Goal: Task Accomplishment & Management: Use online tool/utility

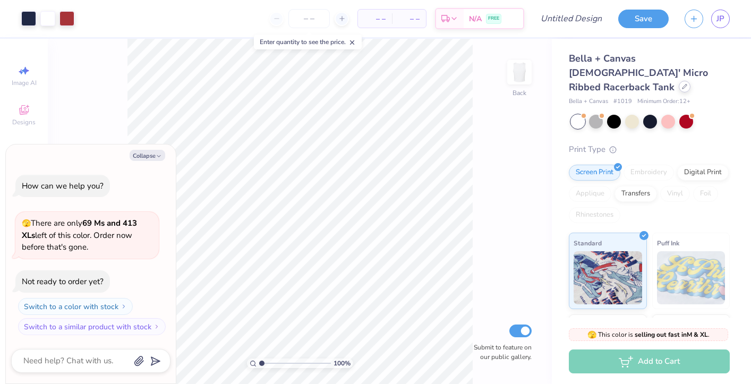
click at [682, 84] on icon at bounding box center [684, 86] width 5 height 5
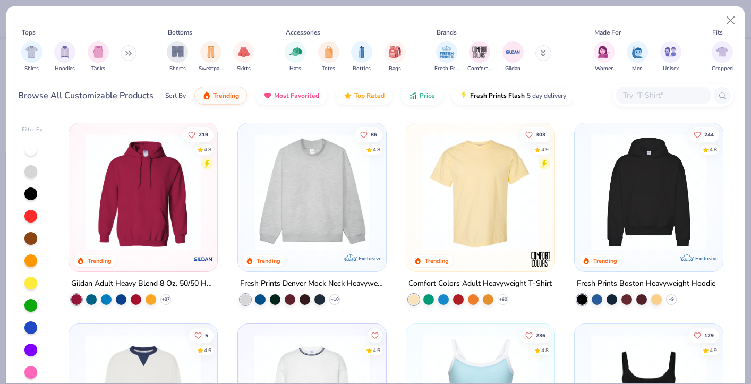
click at [613, 201] on img at bounding box center [648, 192] width 127 height 116
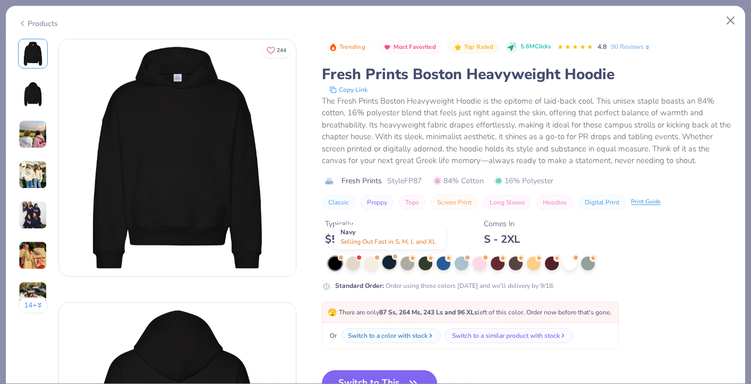
click at [386, 262] on div at bounding box center [389, 262] width 14 height 14
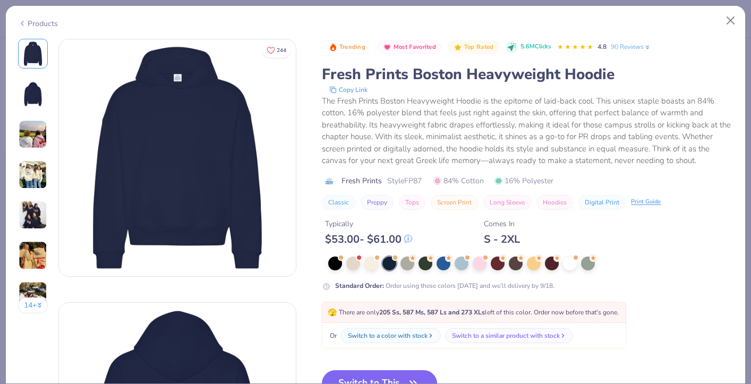
scroll to position [32, 0]
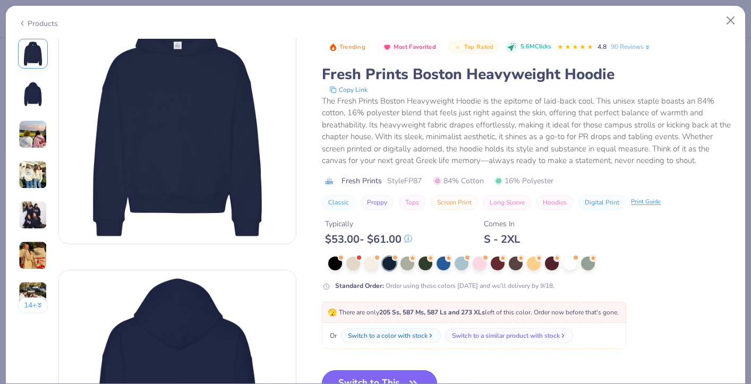
click at [388, 379] on button "Switch to This" at bounding box center [379, 383] width 115 height 27
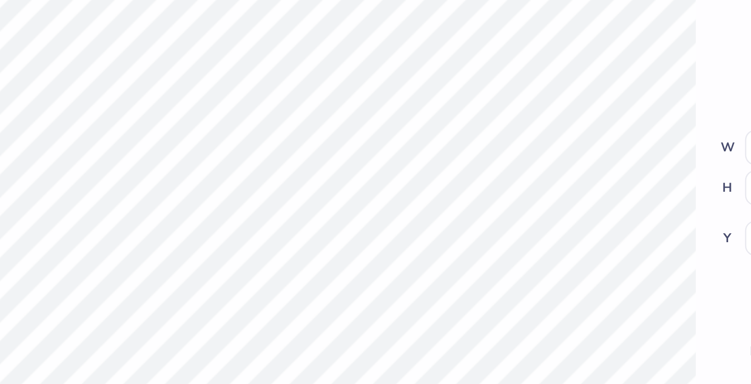
type textarea "x"
type input "3.72"
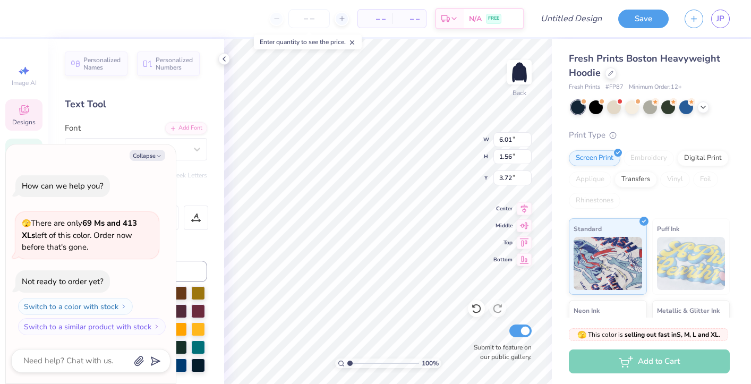
type textarea "x"
type input "3.78"
click at [151, 154] on button "Collapse" at bounding box center [148, 155] width 36 height 11
type textarea "x"
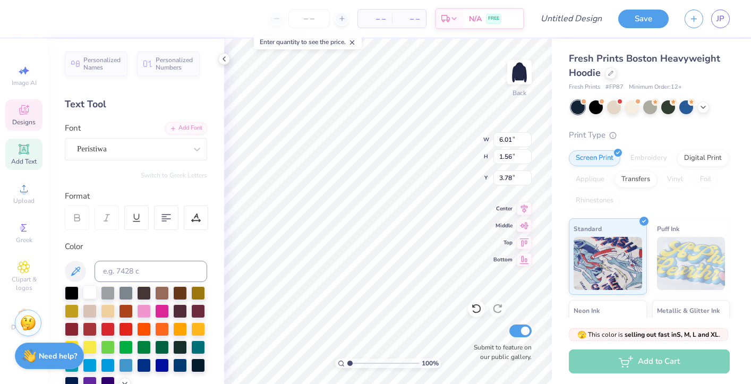
click at [92, 293] on div at bounding box center [90, 292] width 14 height 14
type input "6.03"
type input "1.72"
type input "3.66"
click at [89, 290] on div at bounding box center [90, 292] width 14 height 14
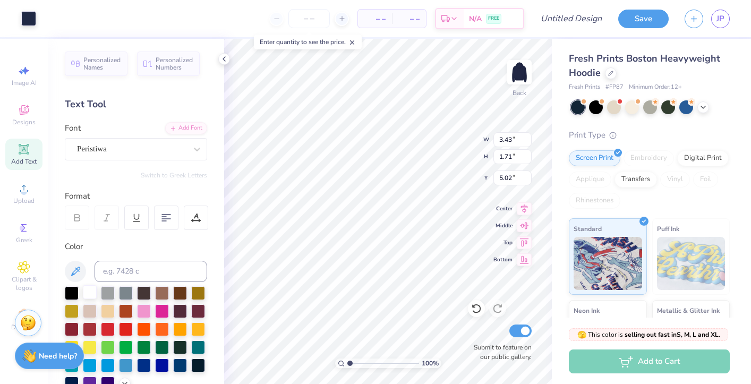
click at [87, 290] on div at bounding box center [90, 292] width 14 height 14
click at [86, 293] on div at bounding box center [90, 292] width 14 height 14
click at [29, 14] on div at bounding box center [28, 17] width 15 height 15
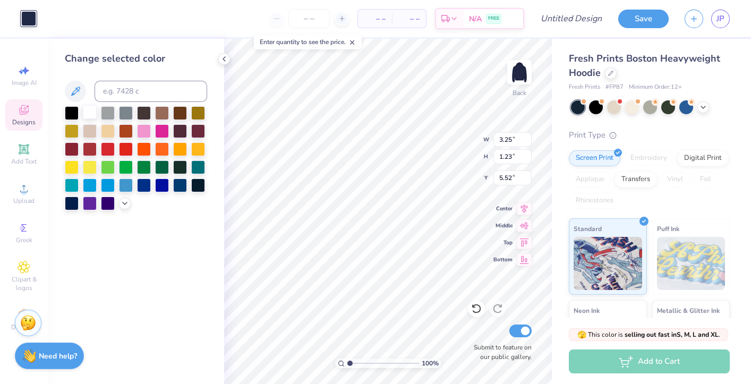
click at [86, 108] on div at bounding box center [90, 112] width 14 height 14
click at [164, 166] on div at bounding box center [162, 166] width 14 height 14
click at [89, 108] on div at bounding box center [90, 112] width 14 height 14
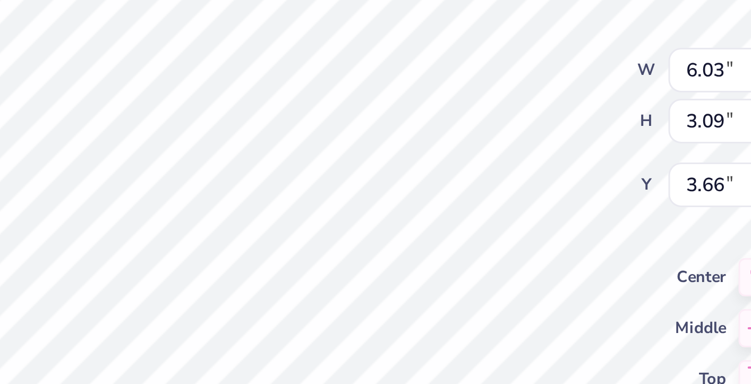
type input "10.10"
type input "5.18"
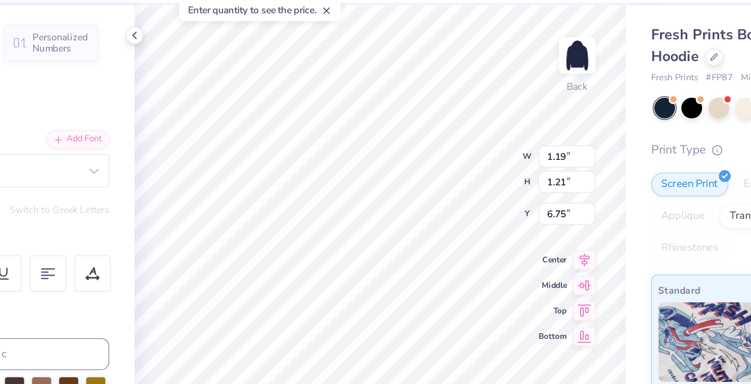
type input "6.48"
type input "3.00"
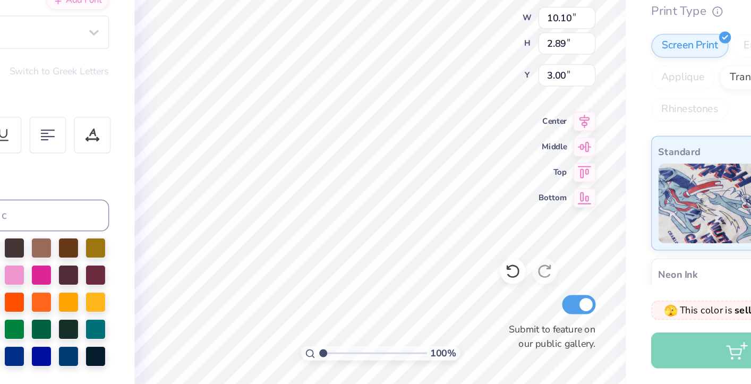
type textarea "T"
type textarea "Theta x Delts"
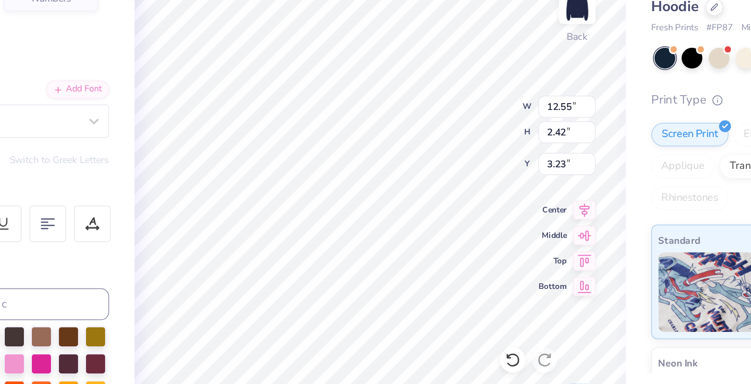
scroll to position [0, 2]
type textarea "Theta"
type input "2.64"
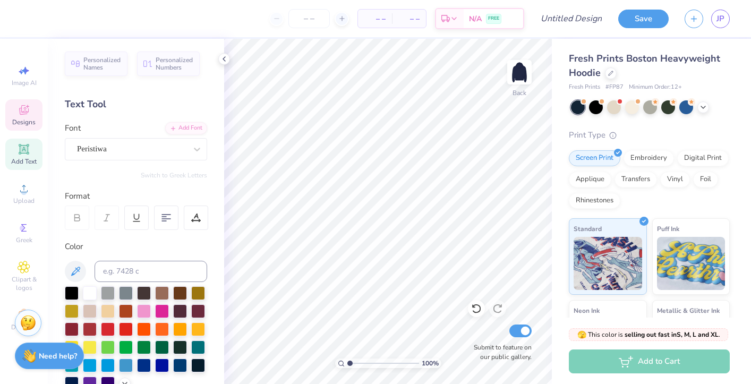
click at [25, 122] on span "Designs" at bounding box center [23, 122] width 23 height 8
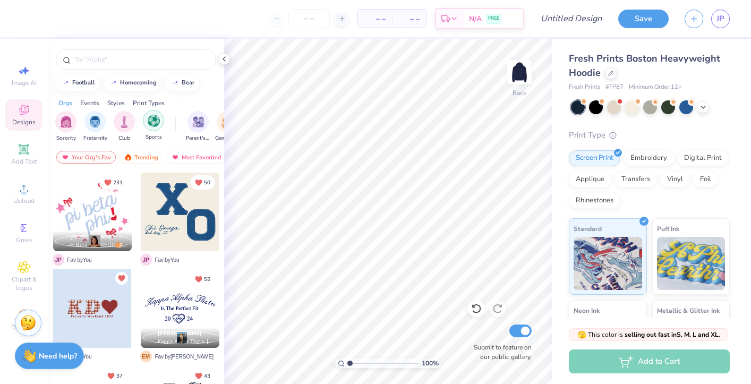
click at [151, 125] on img "filter for Sports" at bounding box center [154, 121] width 12 height 12
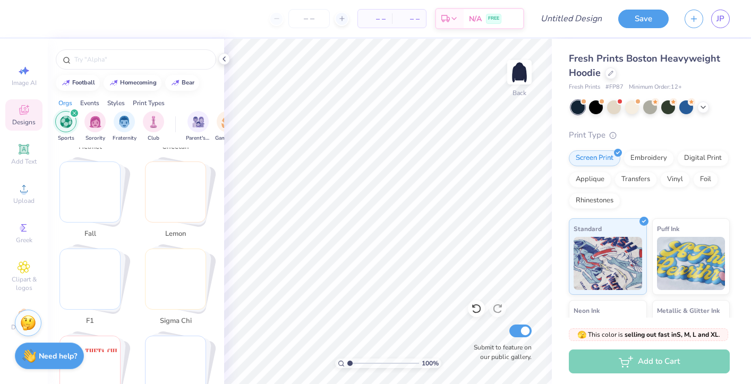
scroll to position [2138, 0]
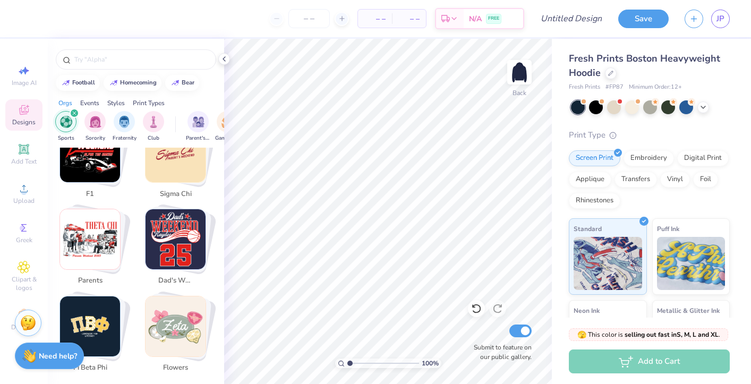
click at [101, 336] on img "Stack Card Button pi beta phi" at bounding box center [90, 326] width 60 height 60
type input "pi beta phi"
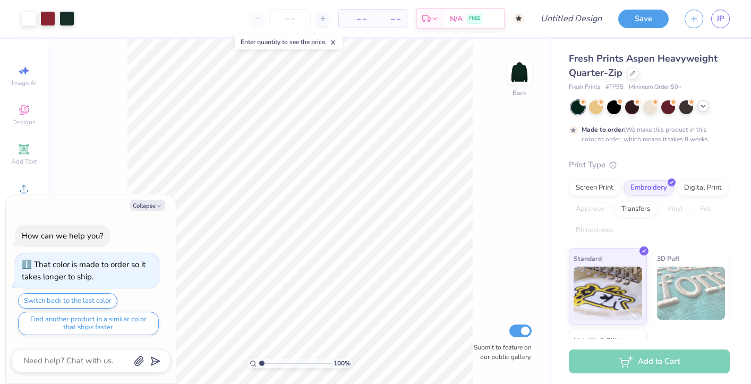
click at [703, 110] on div at bounding box center [703, 106] width 12 height 12
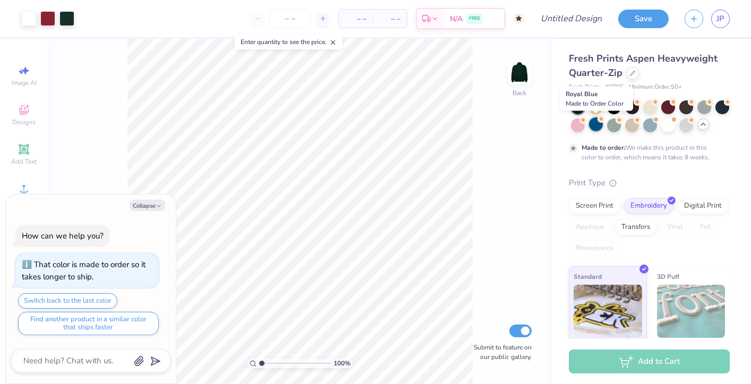
click at [594, 127] on div at bounding box center [596, 124] width 14 height 14
click at [701, 107] on div at bounding box center [704, 106] width 14 height 14
click at [614, 108] on div at bounding box center [614, 106] width 14 height 14
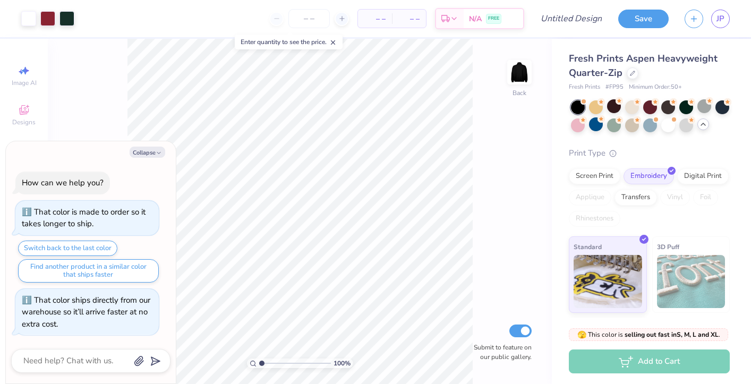
scroll to position [200, 0]
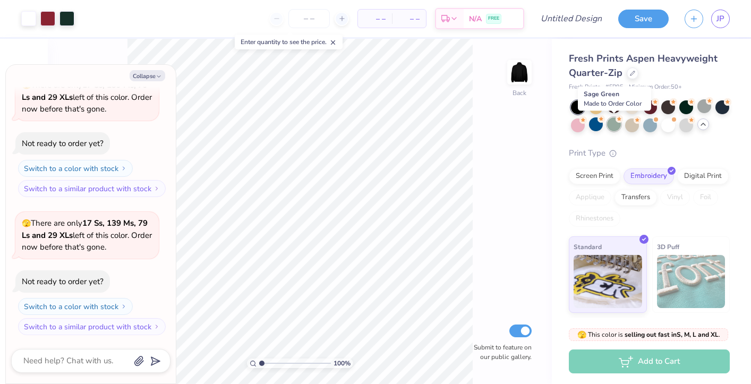
click at [614, 125] on div at bounding box center [614, 124] width 14 height 14
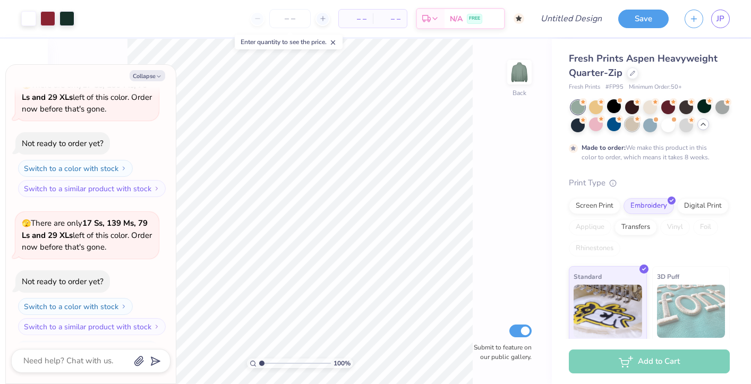
scroll to position [288, 0]
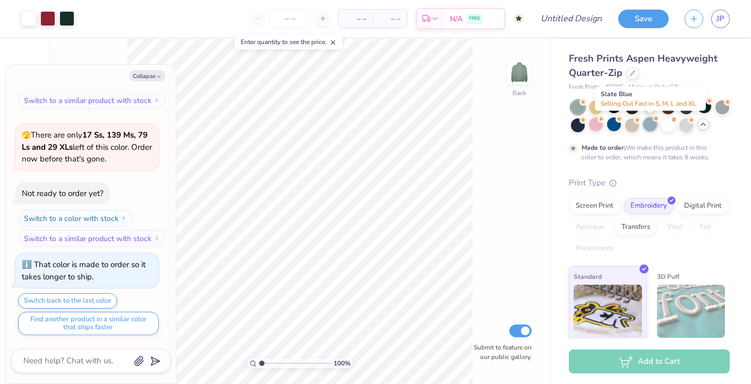
click at [648, 127] on div at bounding box center [650, 124] width 14 height 14
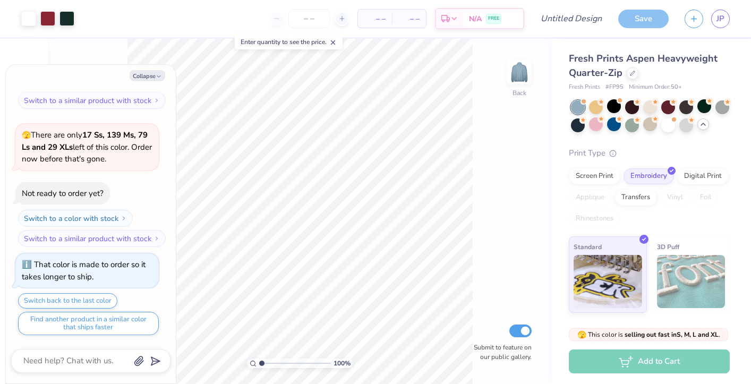
scroll to position [478, 0]
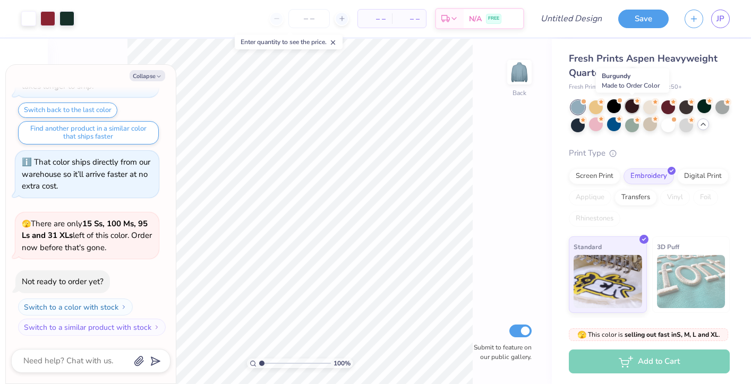
click at [637, 107] on div at bounding box center [632, 106] width 14 height 14
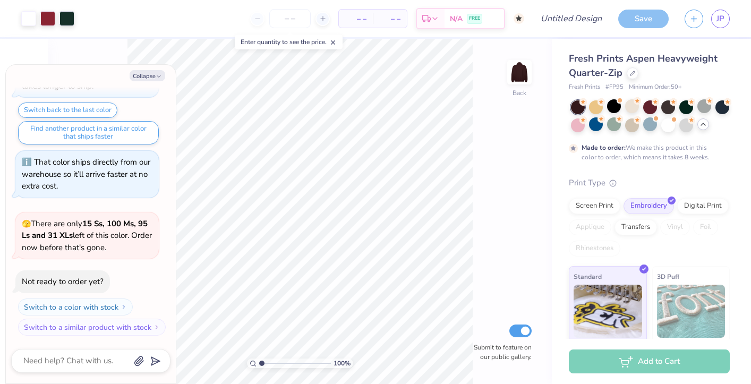
scroll to position [567, 0]
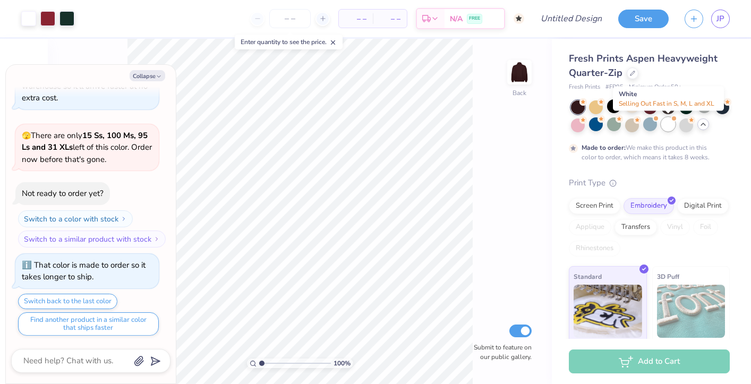
click at [667, 127] on div at bounding box center [668, 124] width 14 height 14
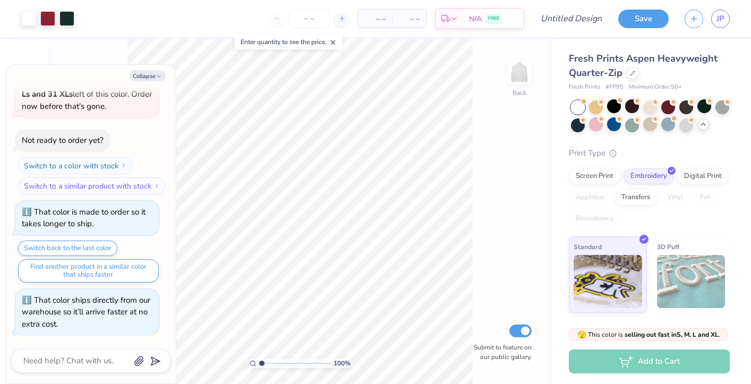
scroll to position [758, 0]
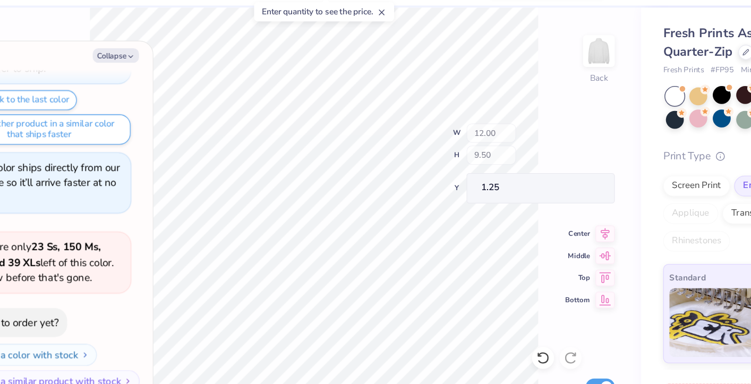
type textarea "x"
type input "1.25"
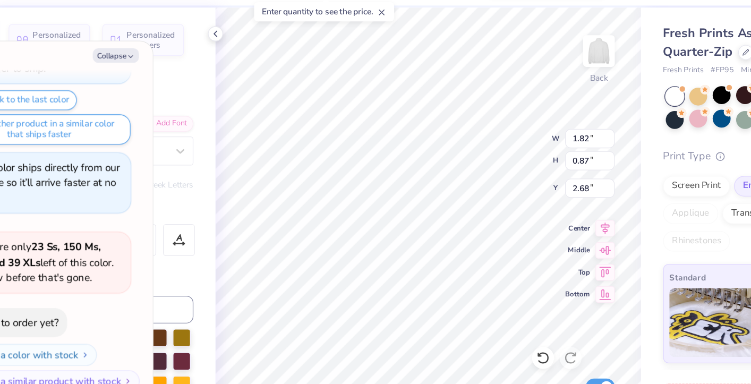
type textarea "x"
type input "1.34"
type input "1.00"
type input "2.00"
type textarea "x"
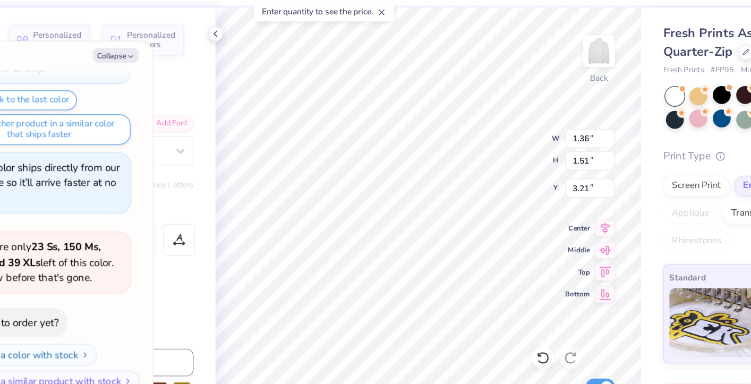
type textarea "x"
type textarea "K"
type textarea "x"
type input "1.46"
type input "1.44"
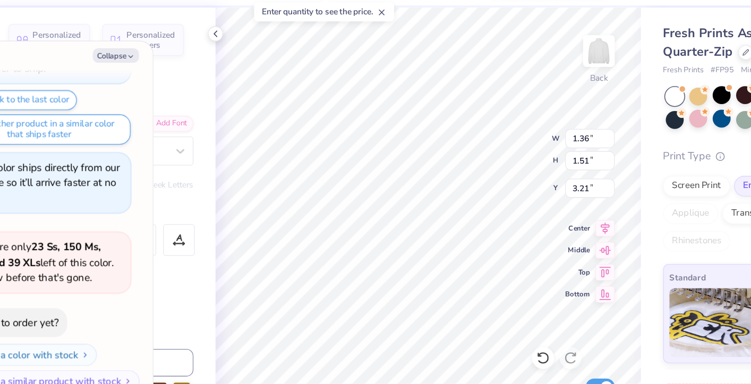
type input "3.42"
type textarea "x"
type textarea "A"
type textarea "x"
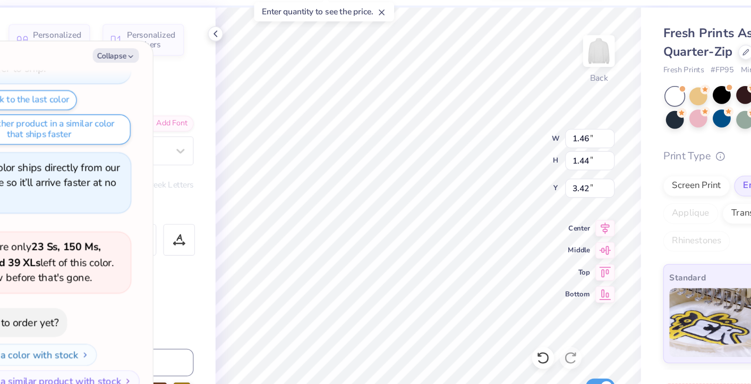
type textarea "AO"
type textarea "x"
type textarea "A"
type textarea "x"
type input "1.92"
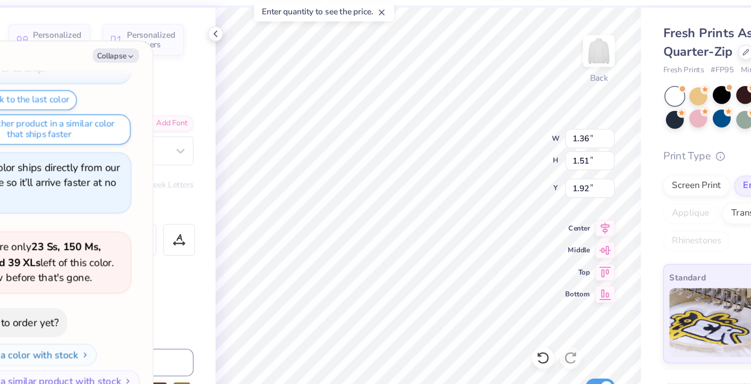
type textarea "x"
type textarea "O"
type textarea "x"
type input "2.27"
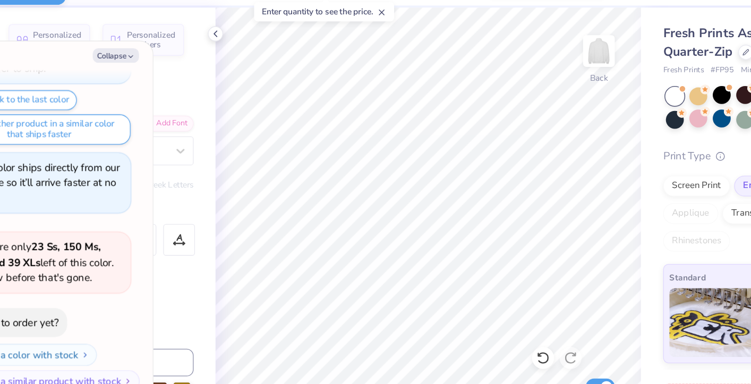
type textarea "x"
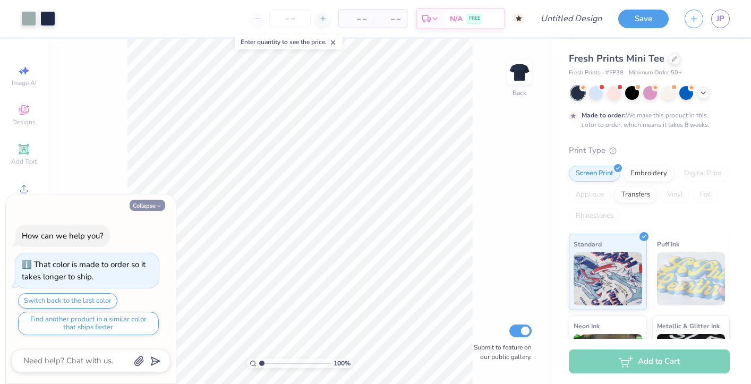
click at [158, 203] on icon "button" at bounding box center [159, 206] width 6 height 6
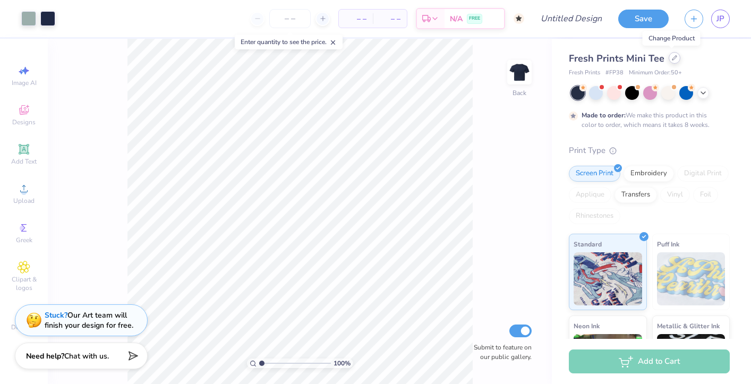
click at [672, 55] on icon at bounding box center [674, 57] width 5 height 5
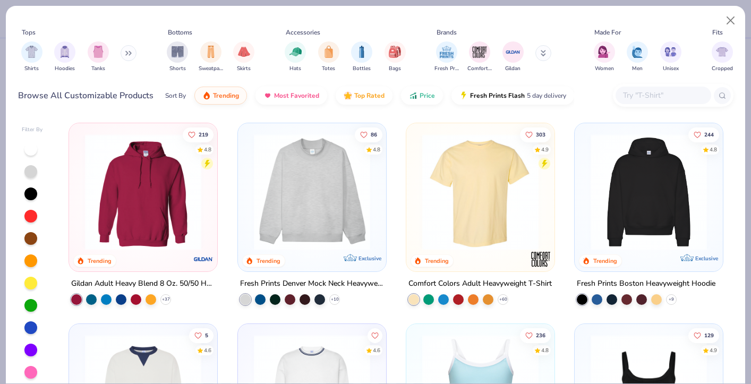
click at [660, 209] on img at bounding box center [648, 192] width 127 height 116
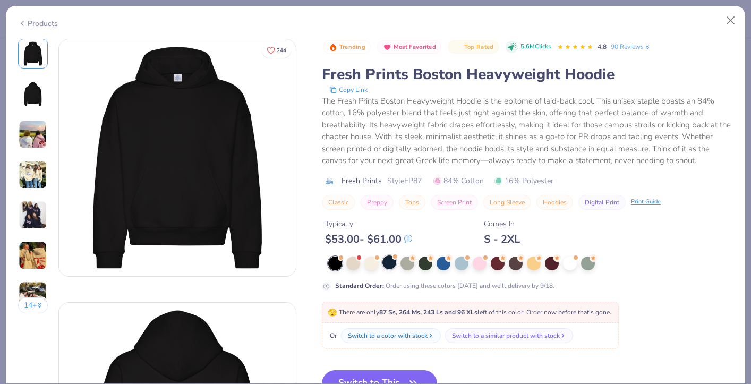
click at [391, 265] on div at bounding box center [389, 262] width 14 height 14
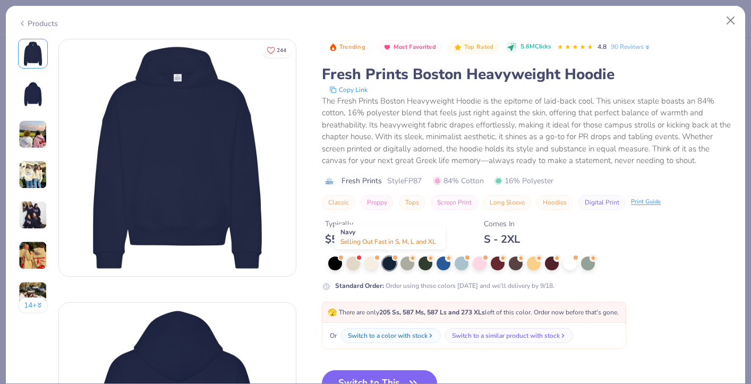
scroll to position [75, 0]
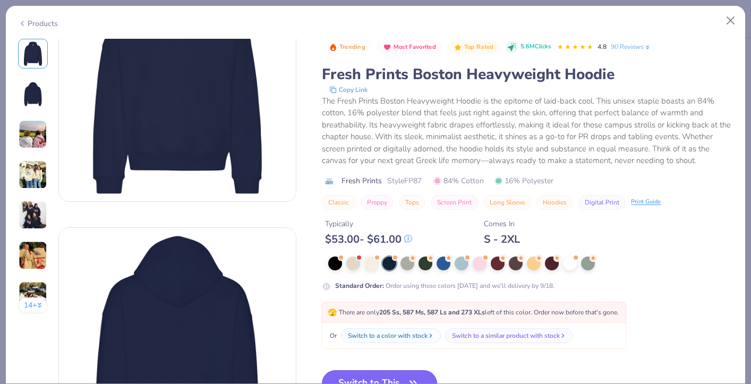
click at [392, 377] on button "Switch to This" at bounding box center [379, 383] width 115 height 27
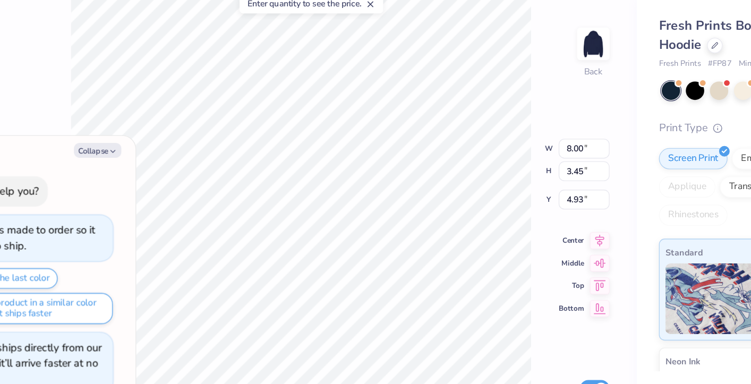
type textarea "x"
type input "3.00"
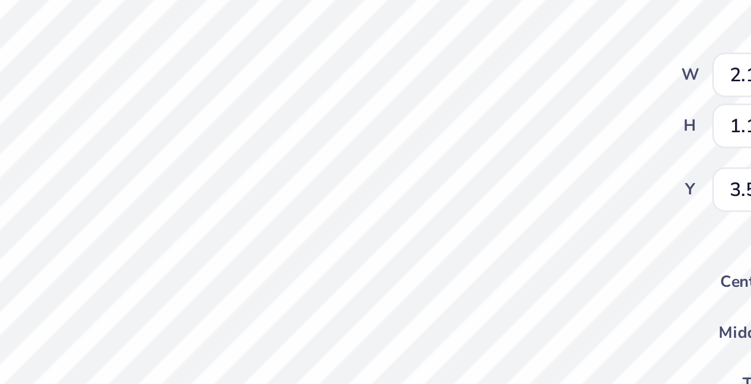
type textarea "x"
type input "5.64"
type textarea "x"
type input "8.00"
type input "3.44"
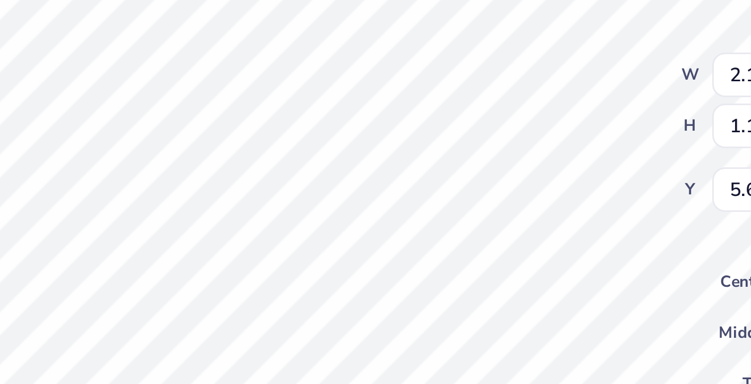
type input "3.00"
type textarea "x"
type input "2.17"
type input "1.18"
type input "3.51"
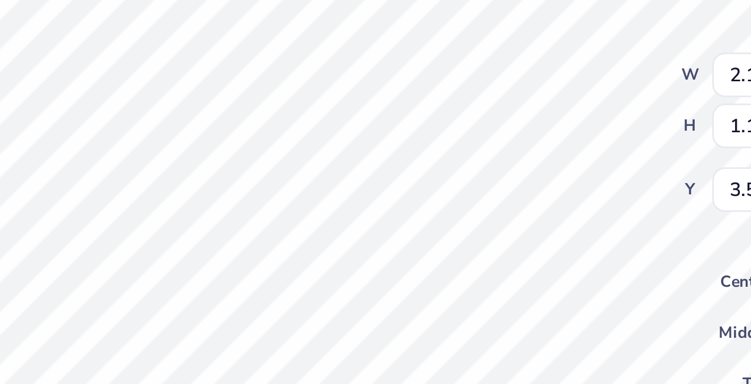
type textarea "x"
type input "5.57"
type textarea "x"
type input "8.00"
type input "3.44"
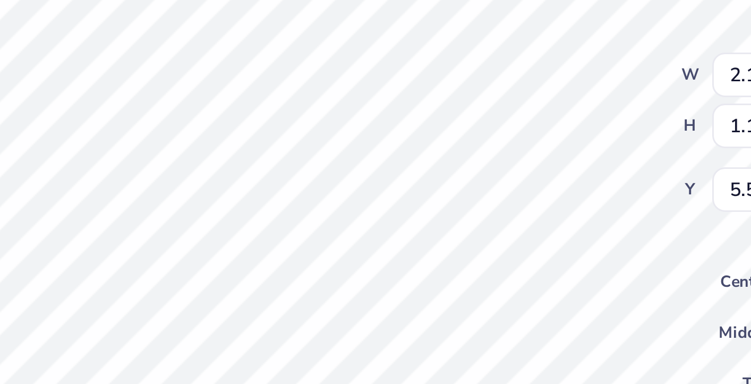
type input "3.00"
type textarea "x"
type input "2.24"
type input "1.25"
type input "3.48"
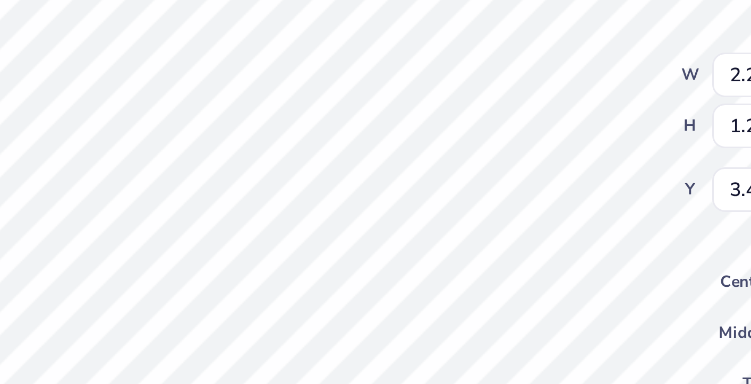
type textarea "x"
type input "3.47"
type textarea "x"
type input "5.50"
type textarea "x"
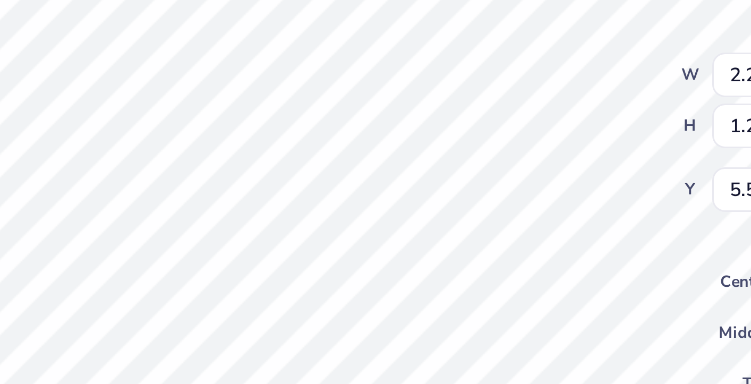
type input "1.30"
type input "0.67"
type input "3.76"
type textarea "x"
type input "6.08"
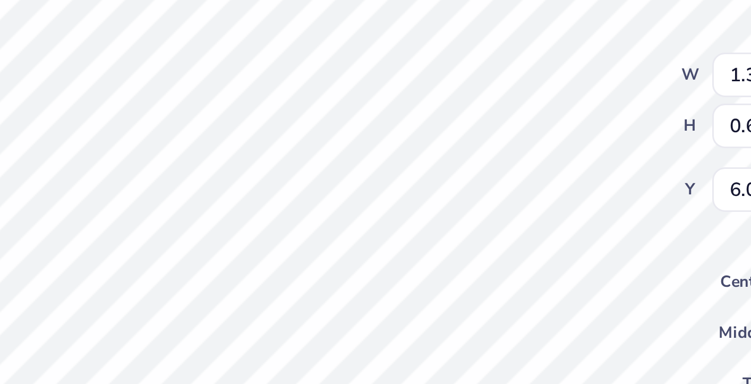
type textarea "x"
type input "0.24"
type input "0.76"
type input "3.71"
type textarea "x"
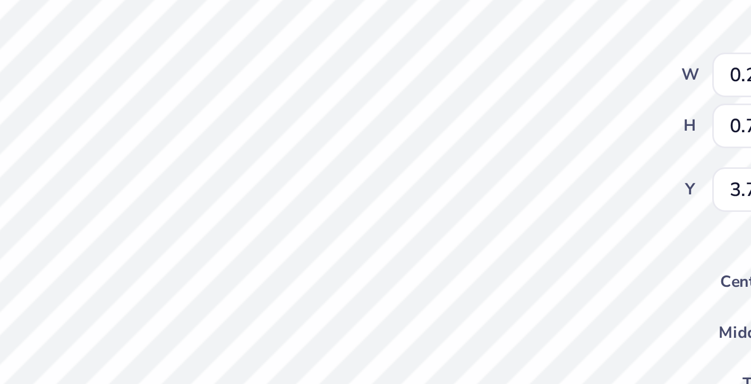
type input "0.36"
type input "1.14"
type textarea "x"
type input "5.61"
type textarea "x"
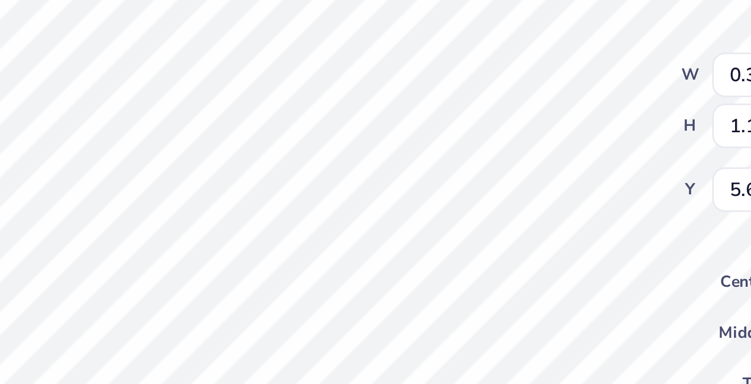
type input "0.24"
type input "0.76"
type input "3.71"
type textarea "x"
type input "5.99"
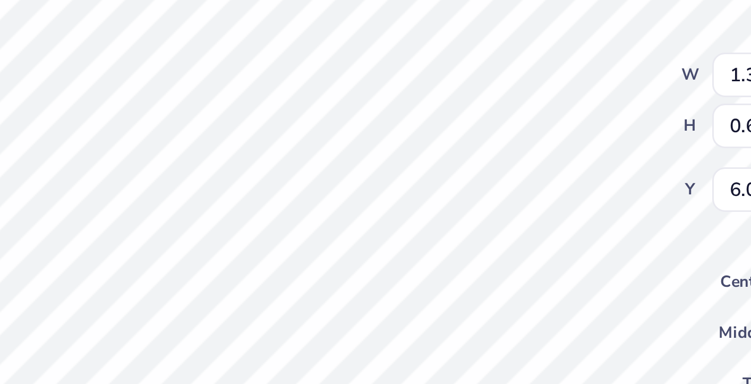
type textarea "x"
type input "9.09"
type textarea "x"
type input "2.10"
type input "1.11"
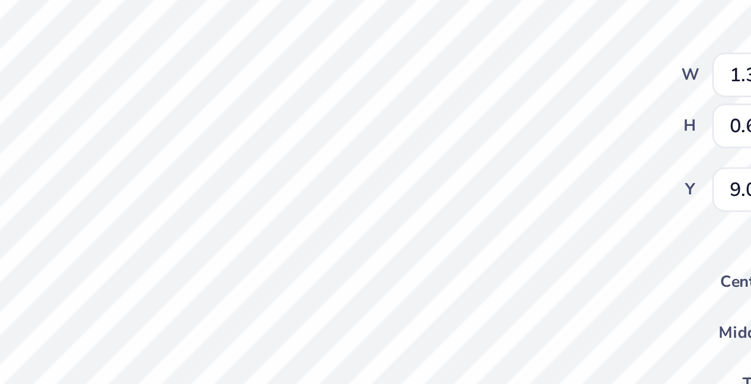
type input "5.64"
type textarea "x"
type input "0.24"
type input "0.76"
type input "5.99"
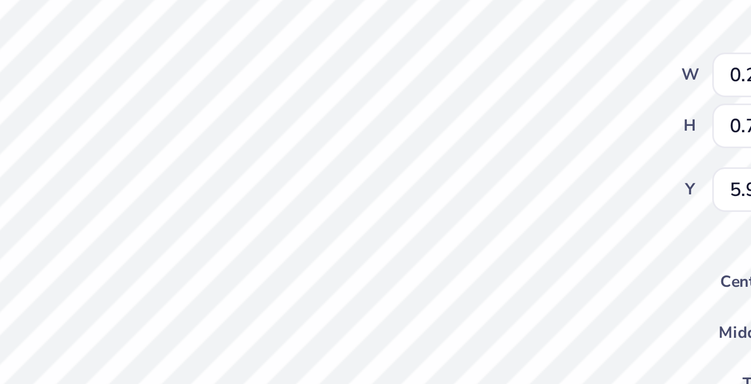
type textarea "x"
type input "2.10"
type input "1.11"
type input "5.64"
type textarea "x"
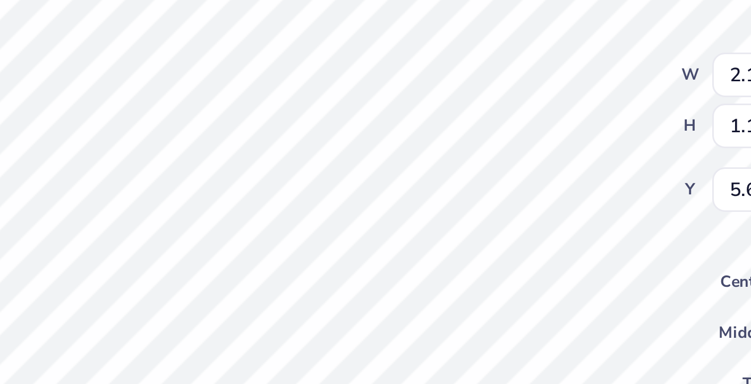
type input "8.87"
type textarea "x"
type input "0.24"
type input "0.76"
type input "5.99"
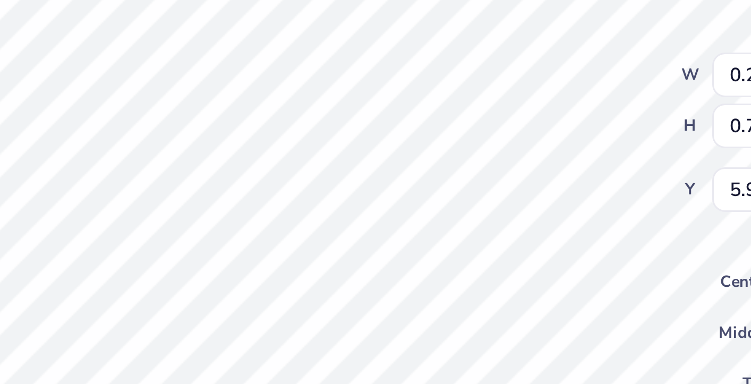
type textarea "x"
type input "0.36"
type input "1.14"
type input "5.61"
type textarea "x"
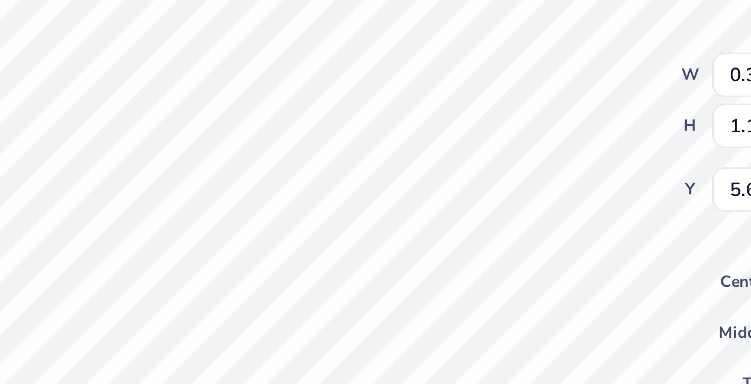
type input "0.24"
type input "0.76"
type input "5.99"
type textarea "x"
type input "5.61"
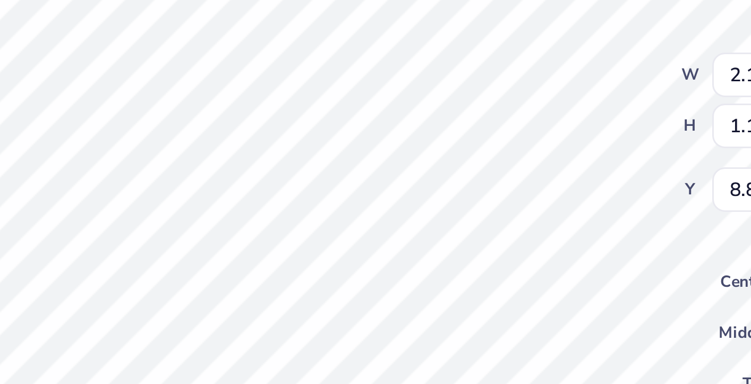
type textarea "x"
type input "5.64"
type textarea "x"
type input "1.30"
type input "0.67"
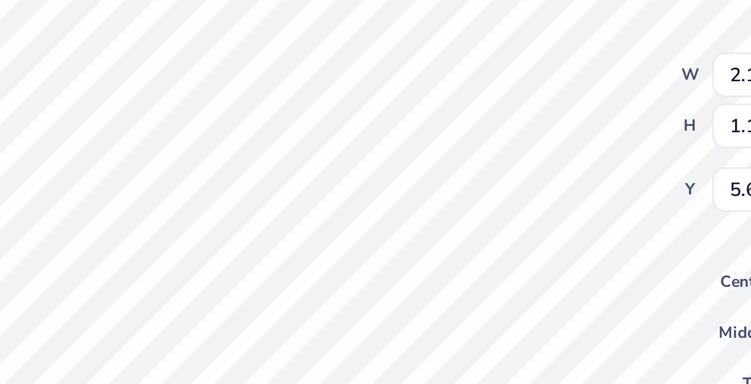
type input "9.09"
type textarea "x"
type input "6.08"
type textarea "x"
type input "2.37"
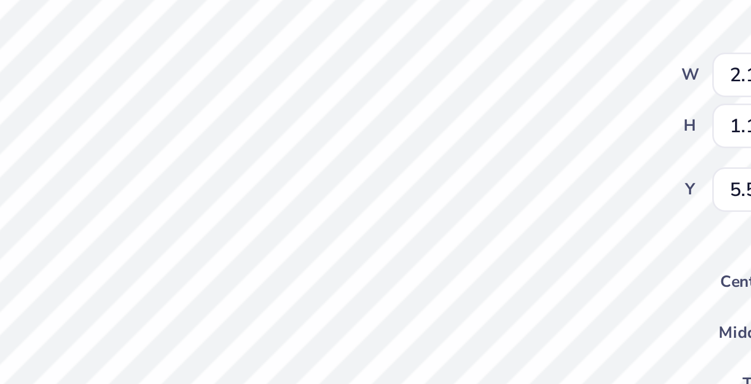
type input "1.29"
type textarea "x"
type input "2.10"
type input "1.11"
type input "5.64"
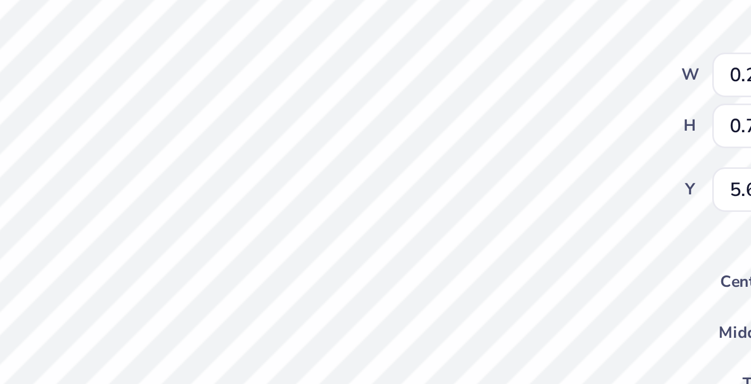
type textarea "x"
type input "0.23"
type input "0.71"
type input "5.67"
type textarea "x"
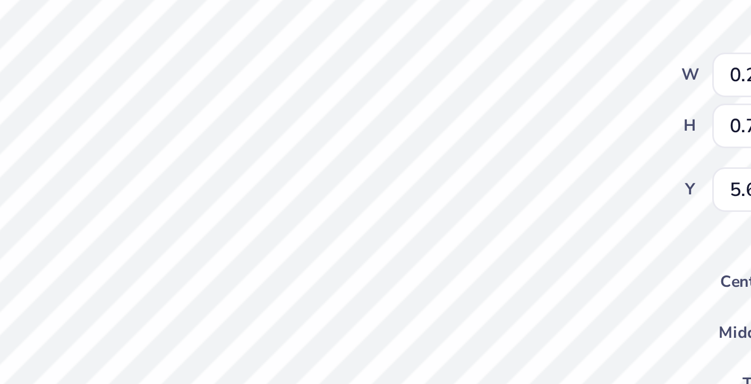
type input "5.73"
type textarea "x"
type input "2.05"
type input "1.08"
type textarea "x"
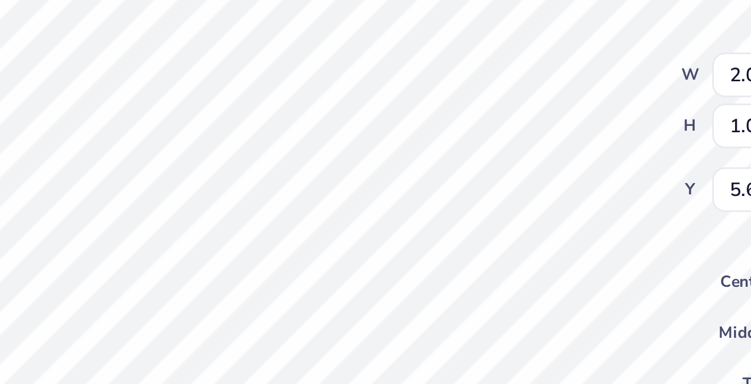
type input "1.30"
type input "0.67"
type input "6.08"
type textarea "x"
type input "2.05"
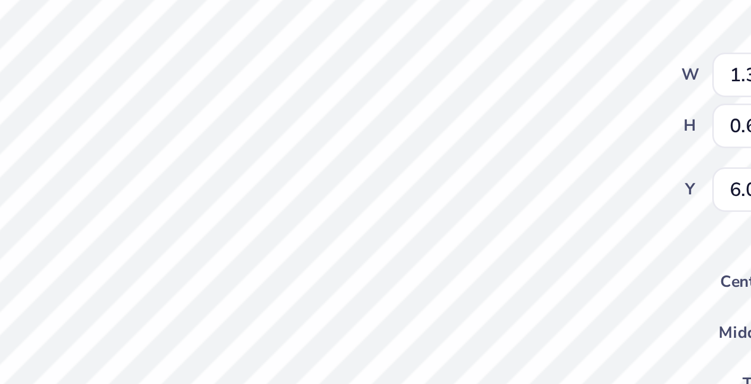
type input "1.08"
type input "5.64"
type textarea "x"
type input "5.67"
type textarea "x"
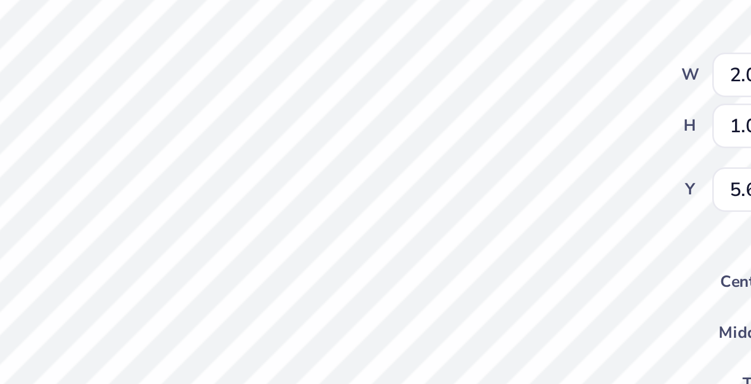
type input "1.92"
type input "1.01"
type textarea "x"
type input "1.30"
type input "0.67"
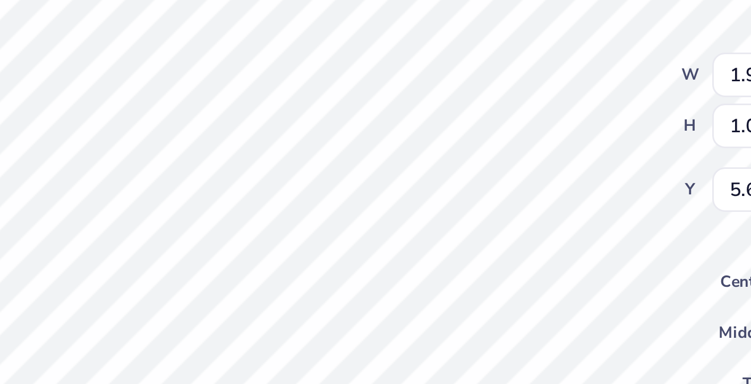
type input "6.08"
type textarea "x"
type input "5.61"
type textarea "x"
type input "7.99"
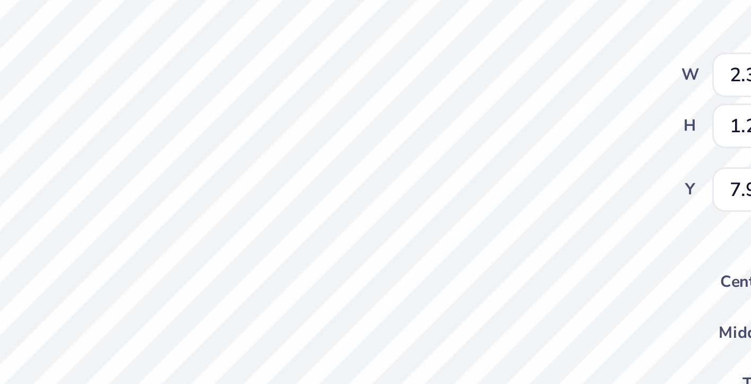
type textarea "x"
type input "3.86"
type input "2.10"
type textarea "x"
type input "1.92"
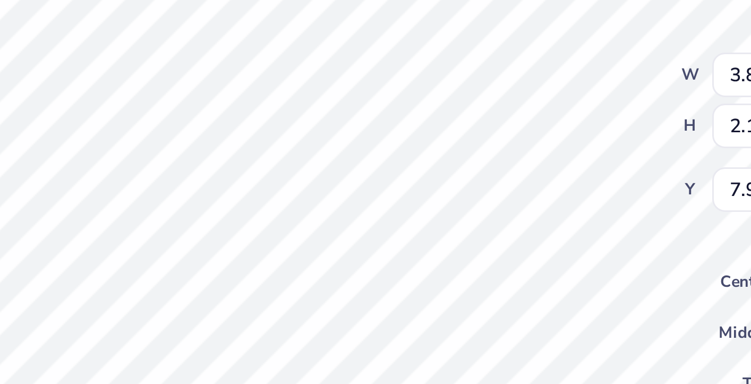
type input "1.01"
type input "5.67"
type textarea "x"
type input "8.53"
type textarea "x"
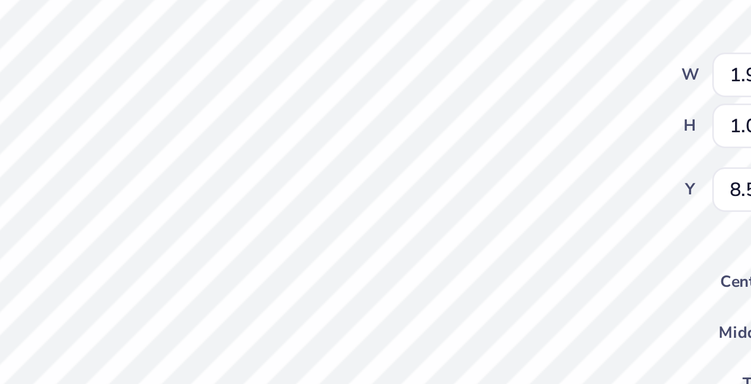
type input "3.96"
type input "2.09"
type textarea "x"
type input "10.48"
type textarea "x"
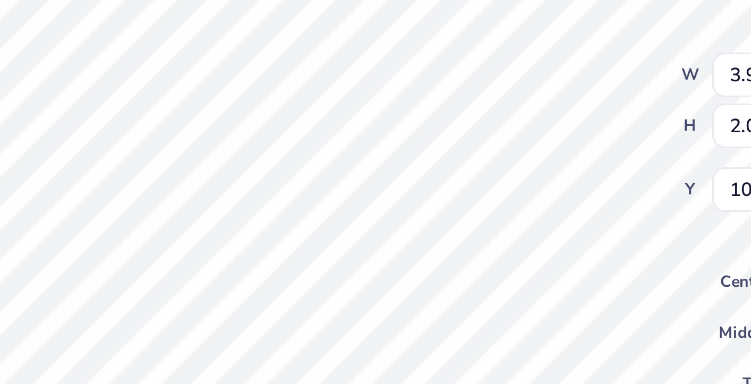
type input "3.86"
type input "2.10"
type input "7.99"
type textarea "x"
type input "10.48"
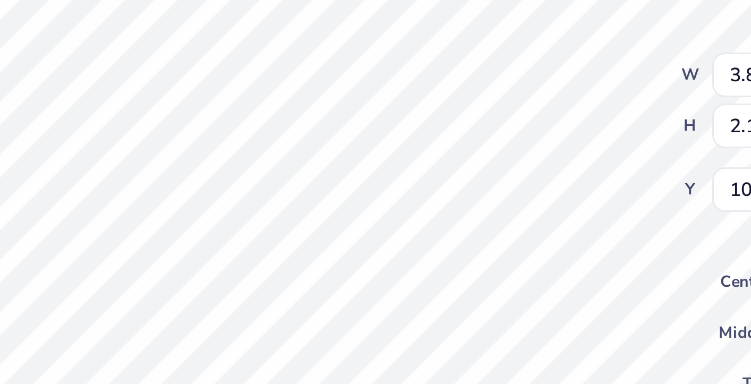
type textarea "x"
type input "2.24"
type input "1.25"
type input "5.50"
type textarea "x"
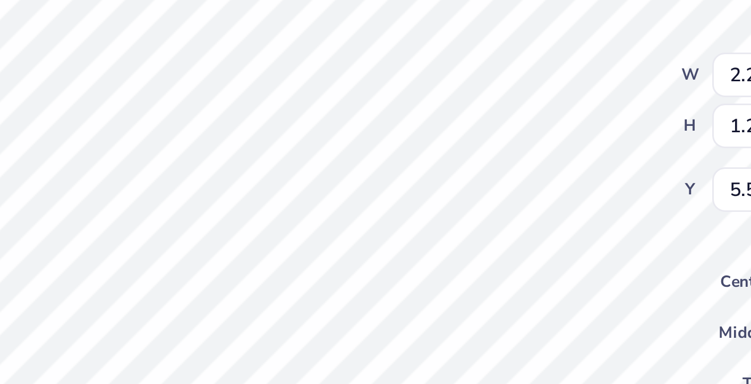
type input "10.48"
type textarea "x"
type input "3.89"
type input "2.17"
type textarea "x"
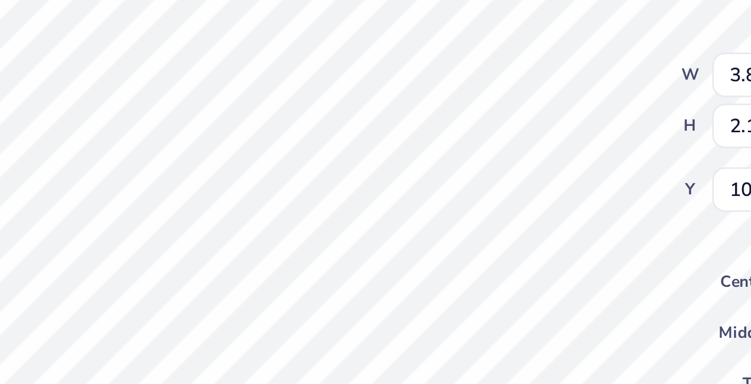
type input "10.45"
type textarea "x"
type input "4.19"
type input "2.33"
type textarea "x"
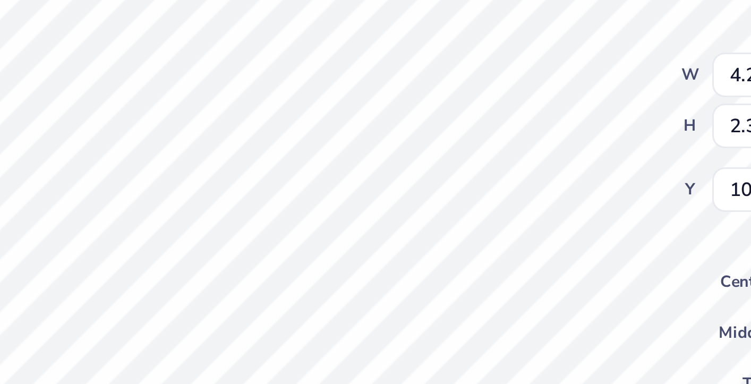
type input "10.67"
type textarea "x"
type input "10.45"
type textarea "x"
type input "10.36"
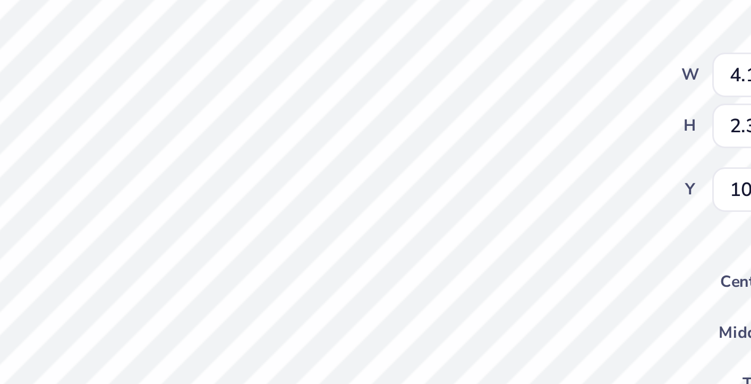
type textarea "x"
type input "1.30"
type input "0.67"
type input "5.61"
type textarea "x"
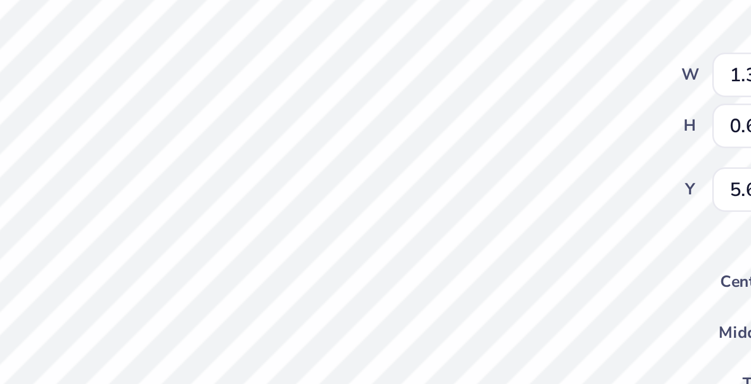
type input "11.20"
type textarea "x"
type input "2.50"
type input "1.28"
type input "11.05"
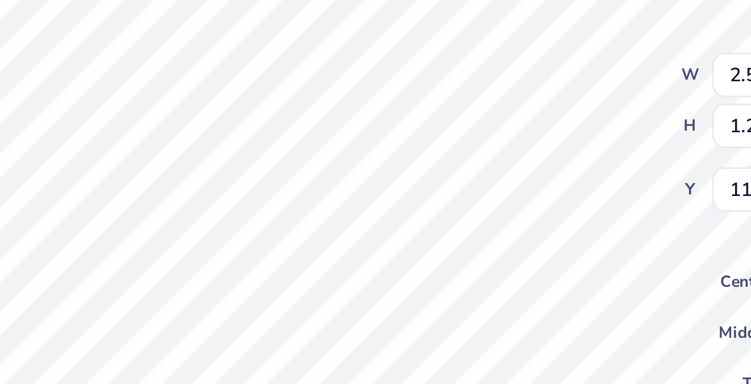
type textarea "x"
type input "2.60"
type input "1.05"
type input "11.08"
type textarea "x"
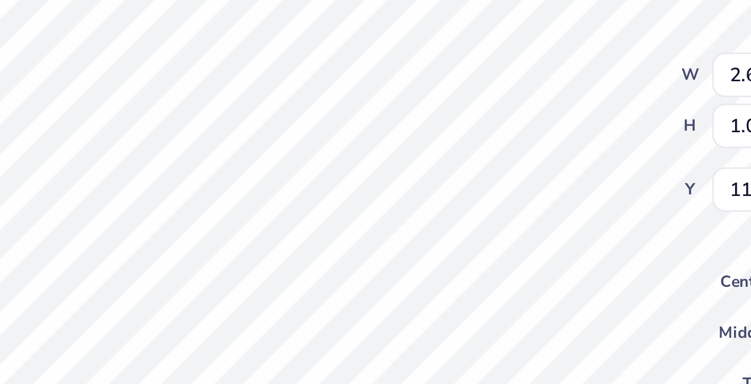
type input "11.01"
type textarea "x"
type input "8.00"
type input "3.44"
type input "3.00"
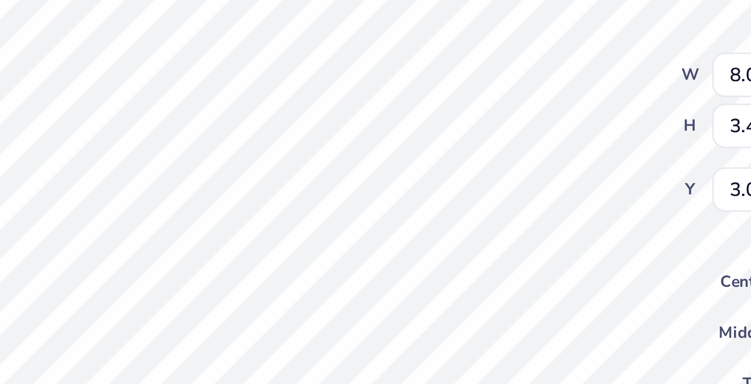
type textarea "x"
type input "0.23"
type input "0.71"
type input "5.73"
type textarea "x"
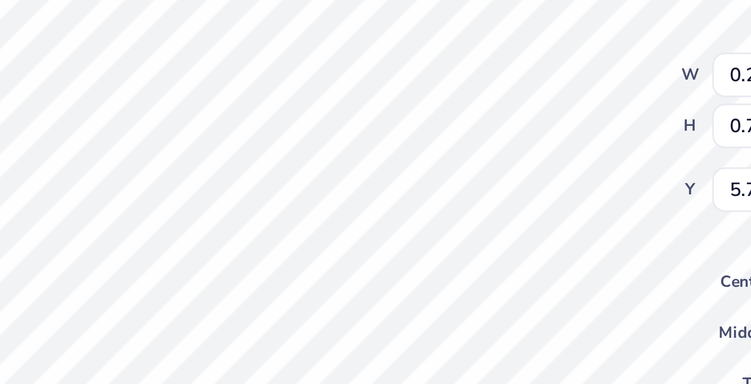
type input "6.04"
type textarea "x"
type input "11.18"
type textarea "x"
type input "0.36"
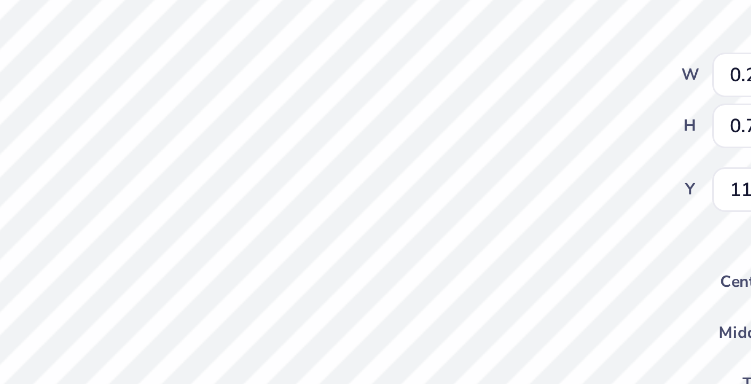
type input "1.14"
type input "5.61"
type textarea "x"
type input "11.01"
type textarea "x"
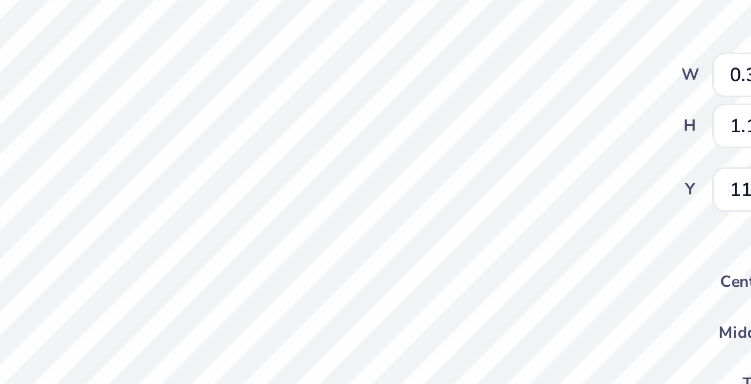
type input "0.45"
type input "1.42"
type input "10.73"
